Goal: Task Accomplishment & Management: Manage account settings

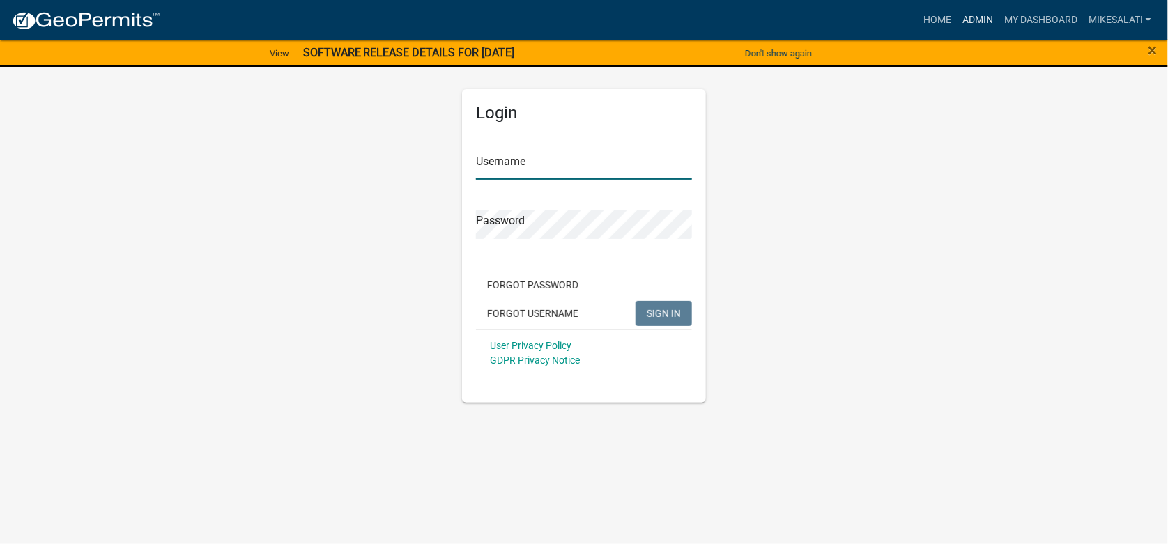
type input "MikeSalati"
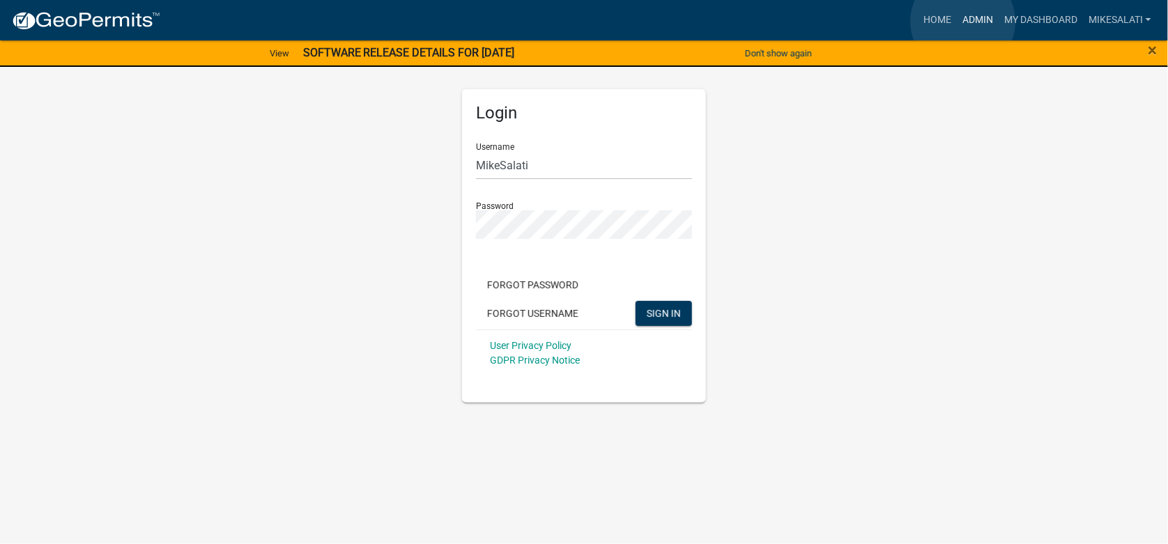
click at [963, 22] on link "Admin" at bounding box center [978, 20] width 42 height 26
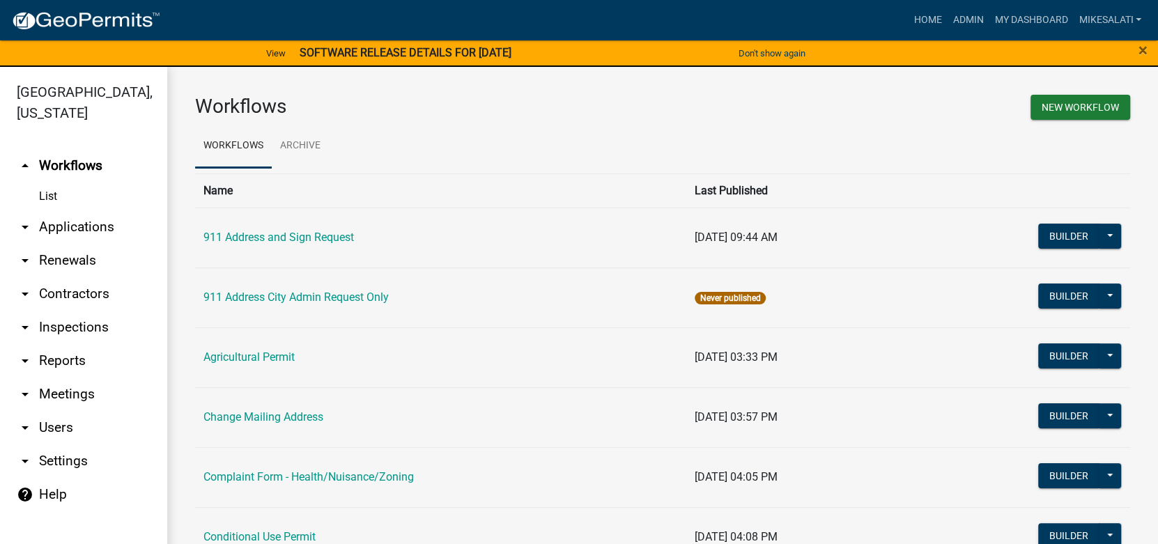
click at [70, 210] on link "arrow_drop_down Applications" at bounding box center [83, 226] width 167 height 33
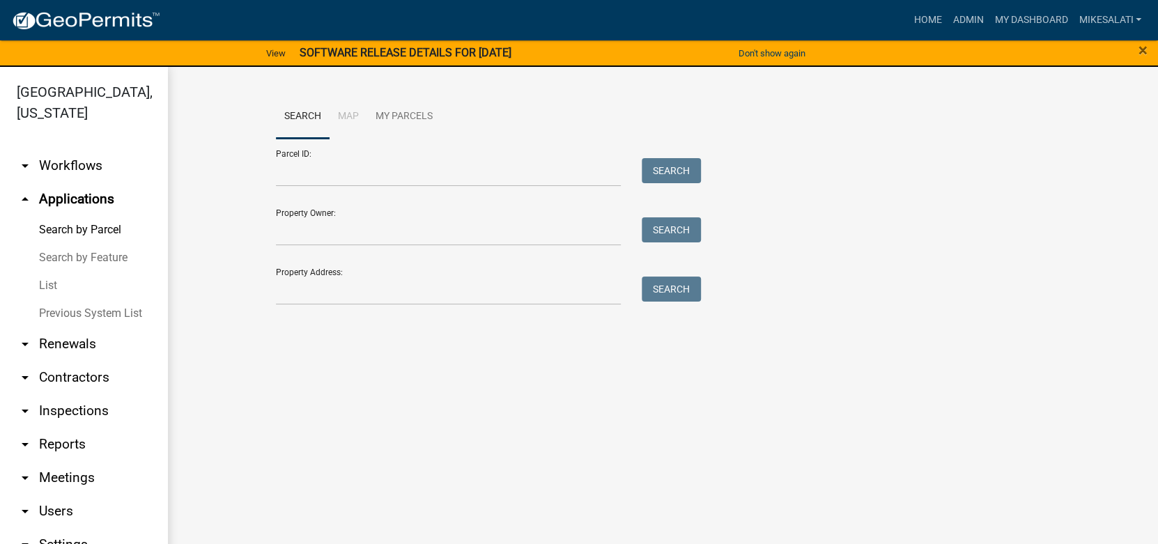
click at [46, 272] on link "List" at bounding box center [83, 286] width 167 height 28
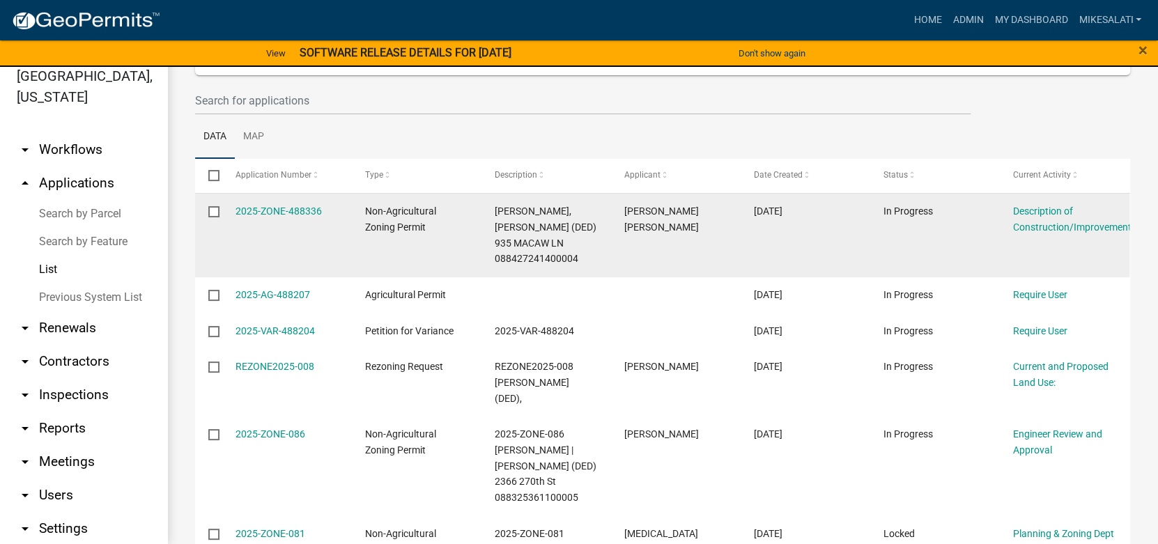
scroll to position [139, 0]
